Goal: Check status: Check status

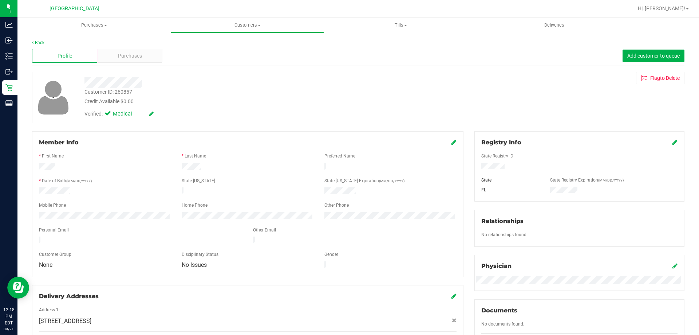
click at [673, 142] on icon at bounding box center [675, 142] width 5 height 6
click at [225, 170] on div "Member Info * First Name * Last Name Preferred Name * Date of Birth (MM/DD/YYYY…" at bounding box center [359, 338] width 664 height 415
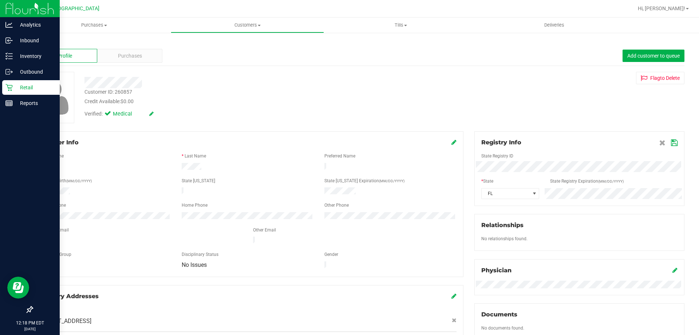
click at [46, 84] on p "Retail" at bounding box center [35, 87] width 44 height 9
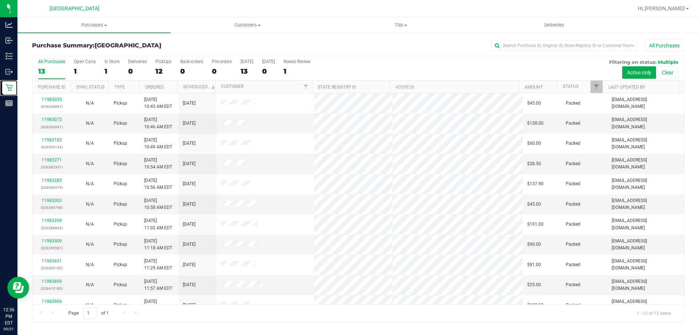
scroll to position [31, 0]
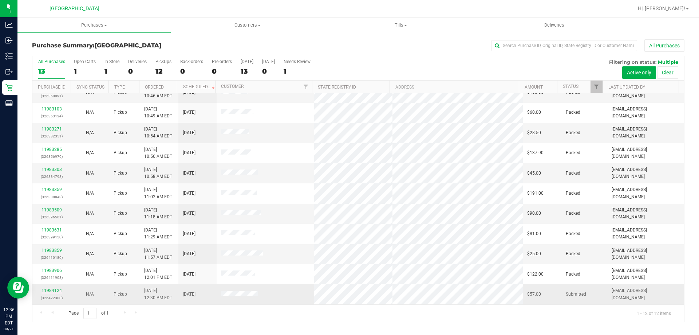
click at [58, 289] on link "11984124" at bounding box center [52, 290] width 20 height 5
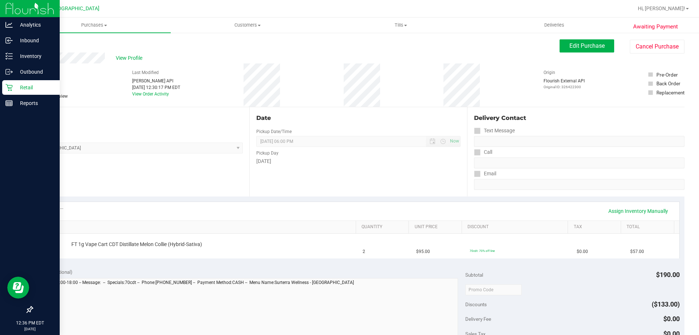
click at [6, 90] on icon at bounding box center [8, 87] width 7 height 7
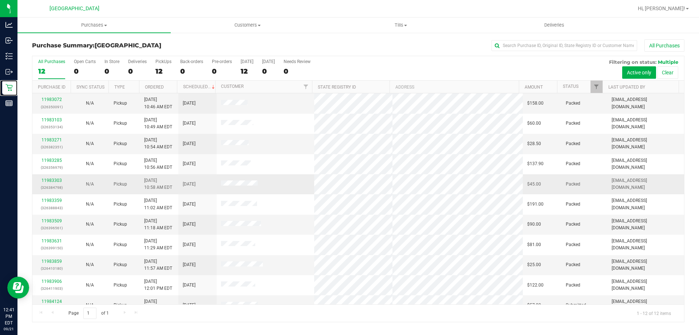
scroll to position [31, 0]
